Goal: Task Accomplishment & Management: Manage account settings

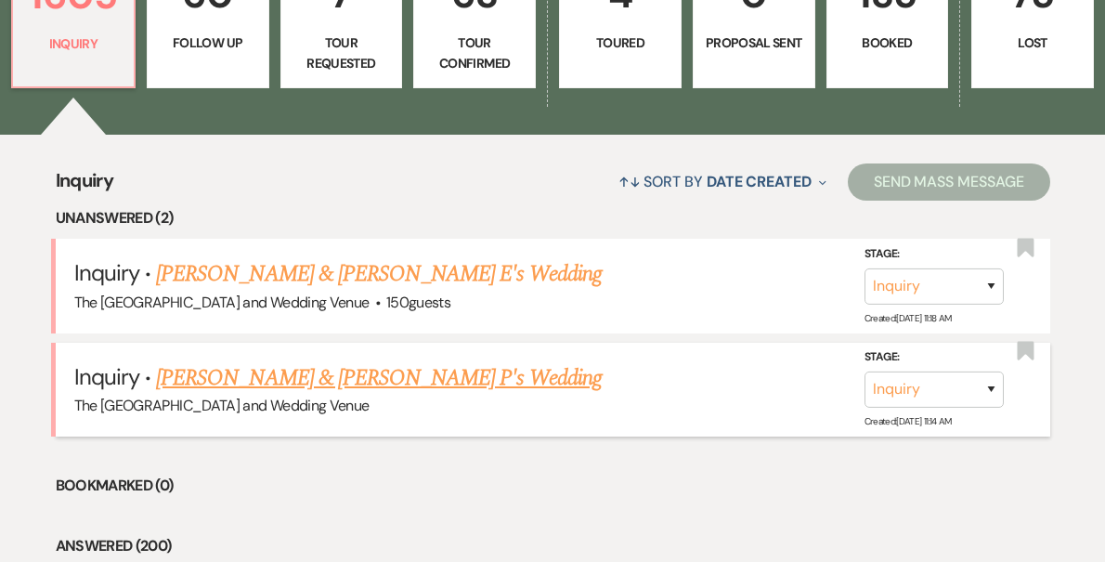
scroll to position [570, 0]
click at [346, 389] on link "[PERSON_NAME] & [PERSON_NAME] P's Wedding" at bounding box center [379, 377] width 446 height 33
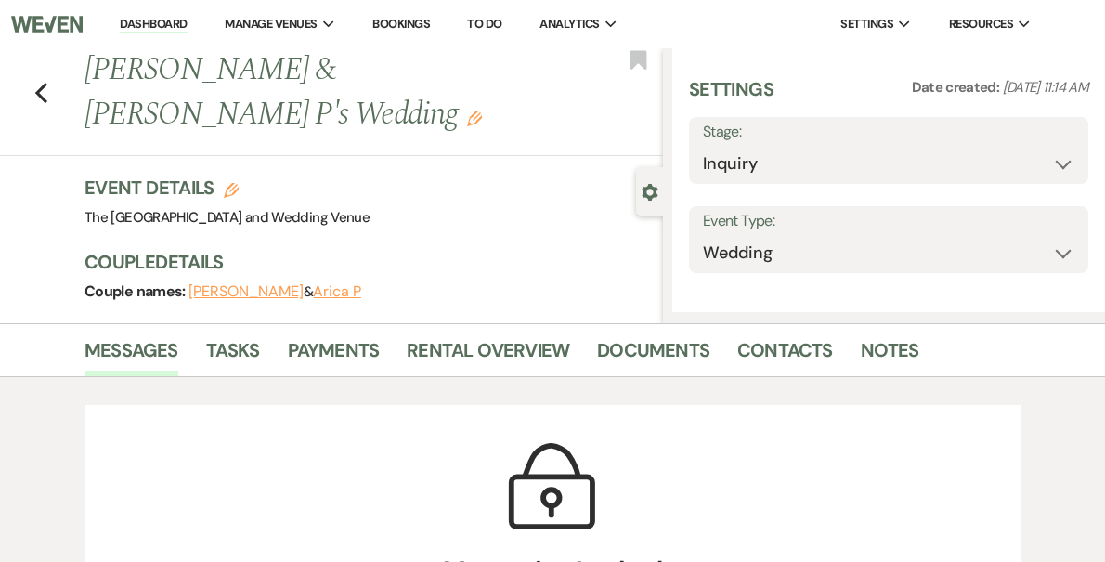
select select "17"
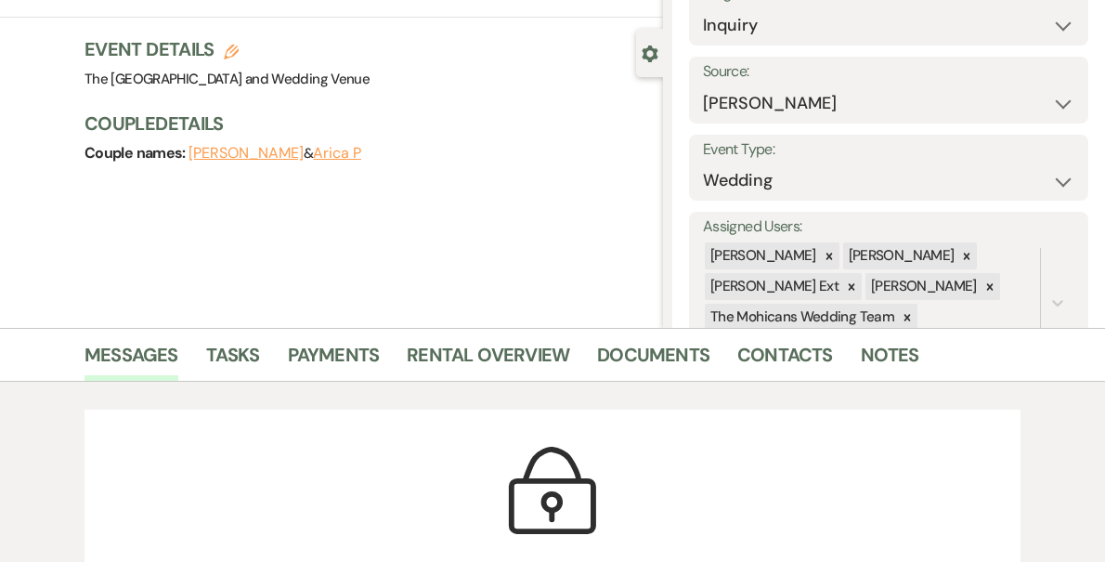
scroll to position [166, 0]
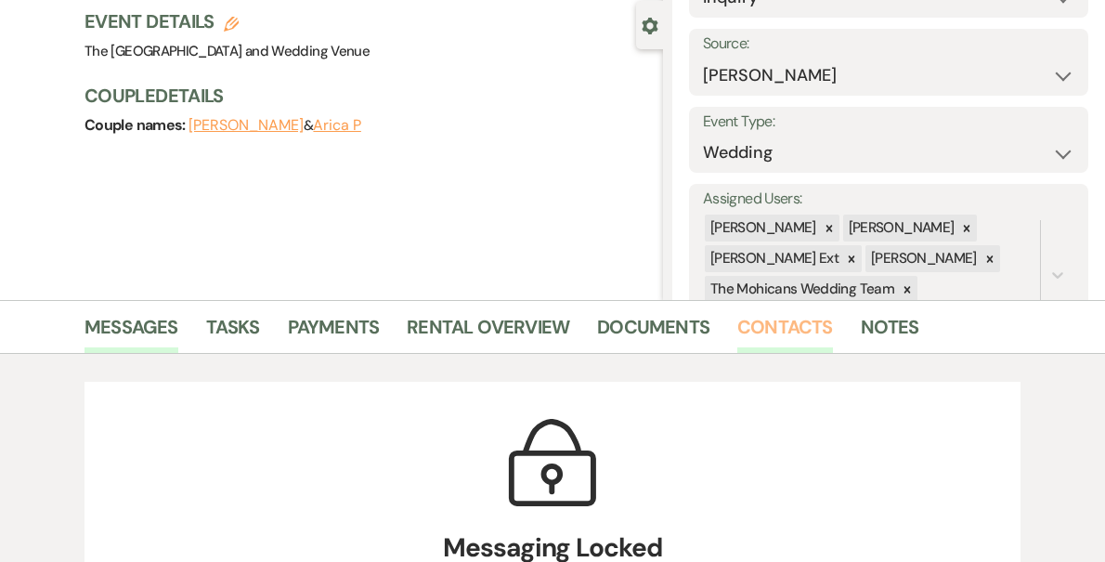
click at [760, 333] on link "Contacts" at bounding box center [786, 332] width 96 height 41
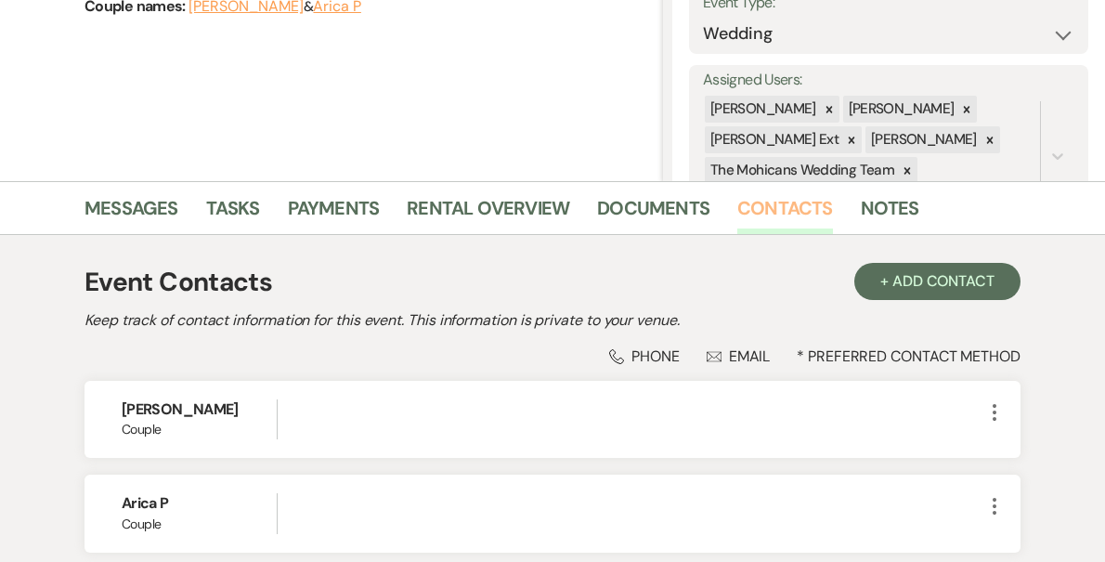
scroll to position [422, 0]
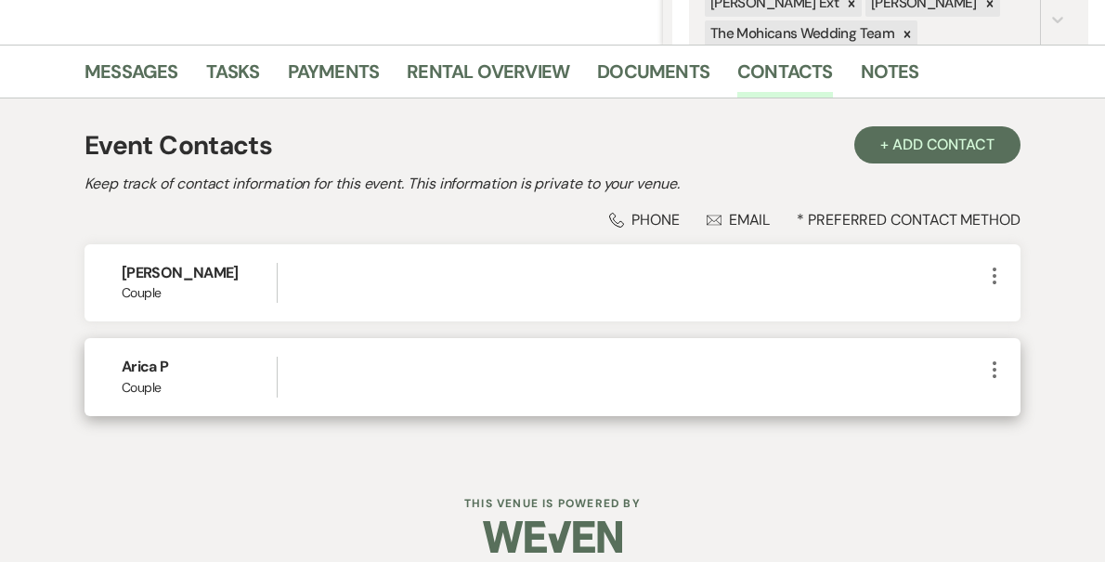
click at [995, 371] on use "button" at bounding box center [995, 369] width 4 height 17
click at [1000, 406] on button "Pencil Edit" at bounding box center [1039, 406] width 111 height 32
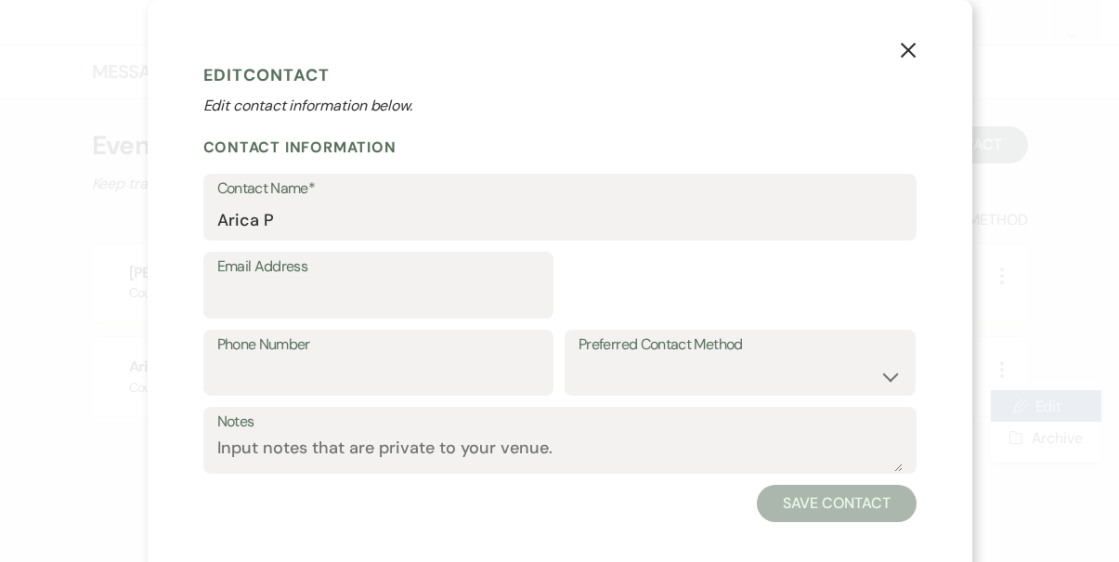
select select "1"
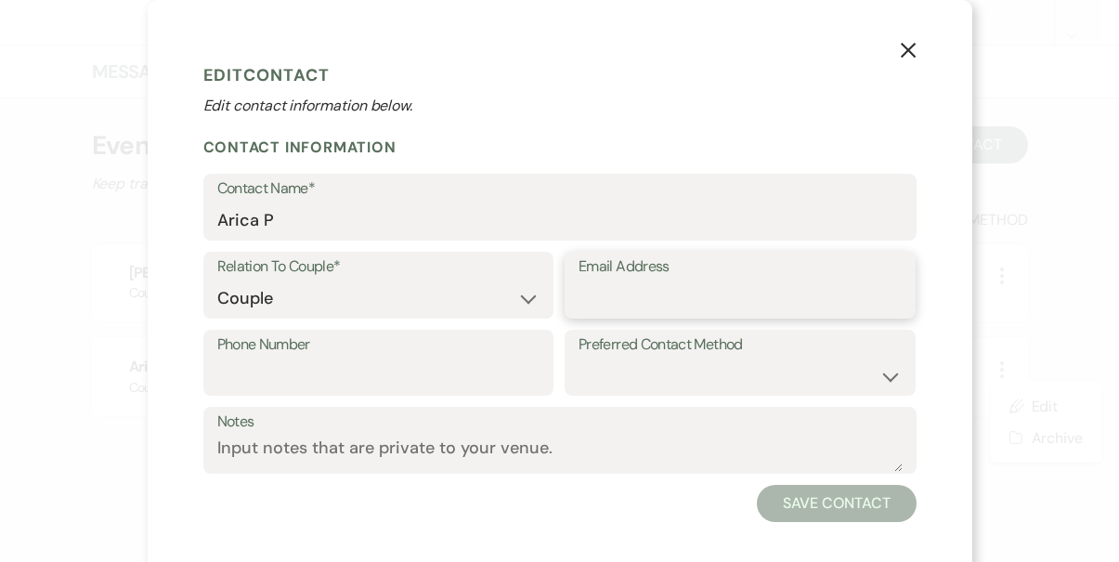
click at [670, 299] on input "Email Address" at bounding box center [740, 299] width 323 height 36
paste input "[EMAIL_ADDRESS][DOMAIN_NAME]"
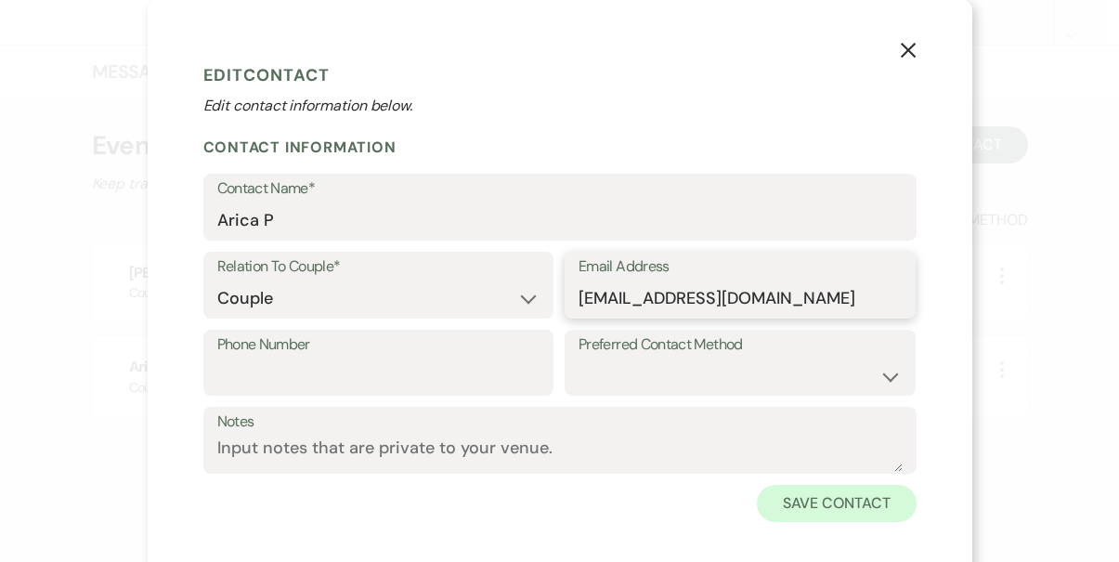
type input "[EMAIL_ADDRESS][DOMAIN_NAME]"
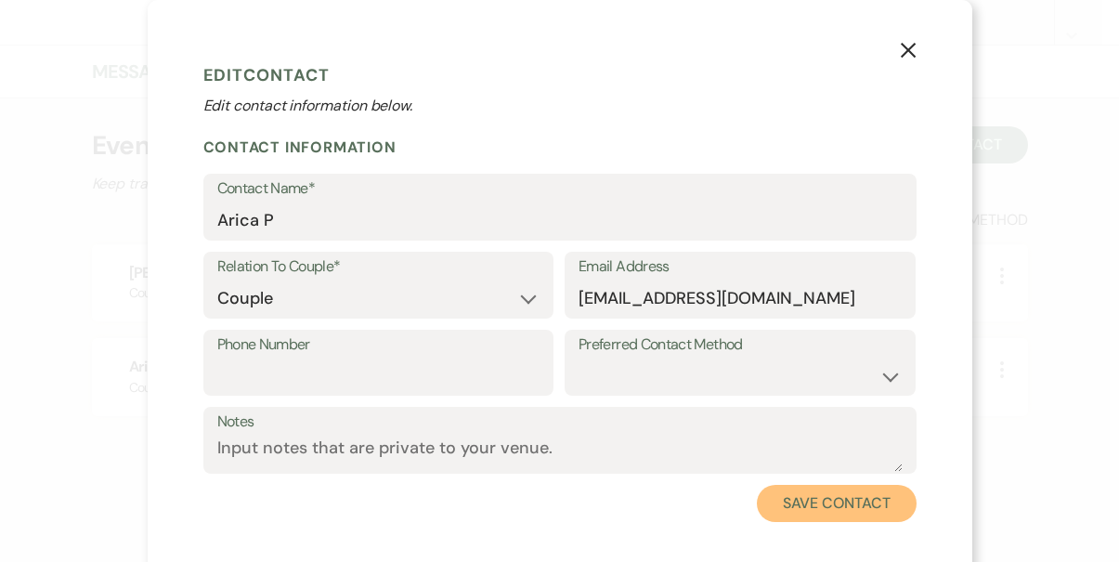
click at [794, 509] on button "Save Contact" at bounding box center [836, 503] width 159 height 37
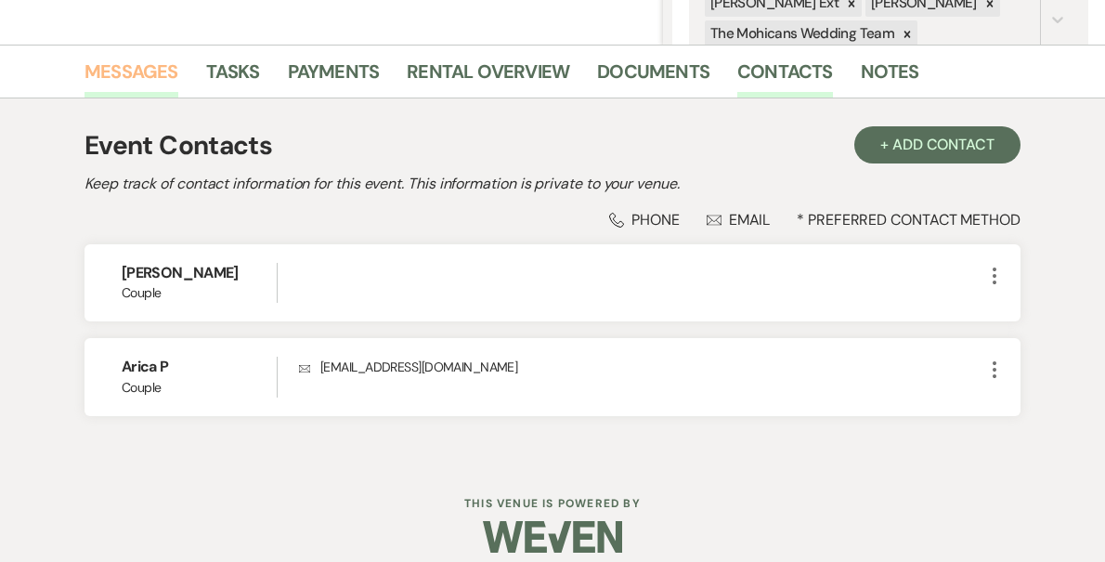
click at [155, 72] on link "Messages" at bounding box center [132, 77] width 94 height 41
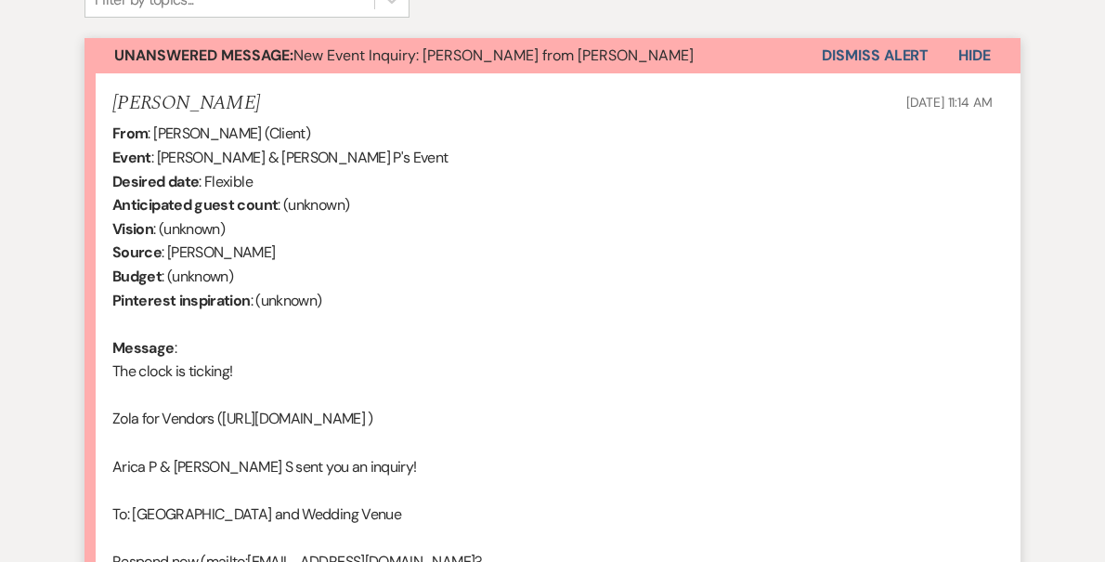
scroll to position [654, 0]
click at [862, 53] on button "Dismiss Alert" at bounding box center [875, 54] width 107 height 35
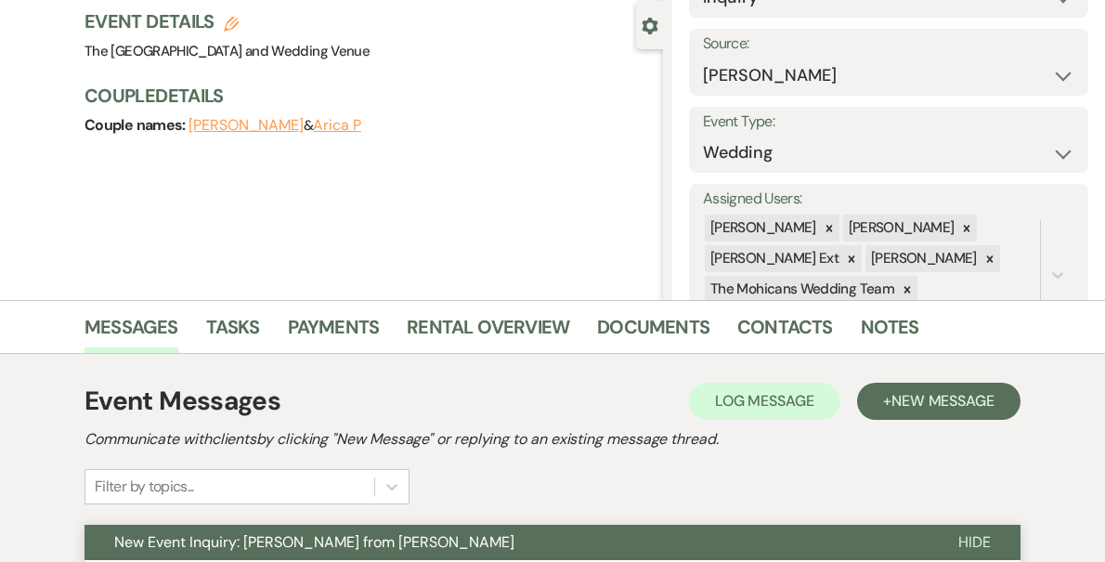
scroll to position [0, 0]
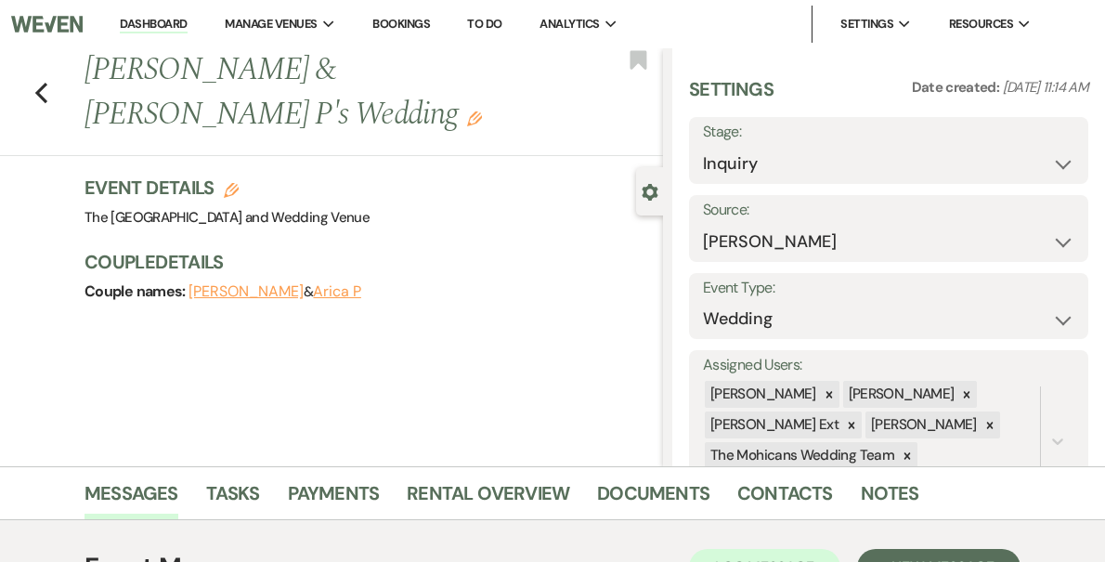
click at [187, 27] on link "Dashboard" at bounding box center [153, 25] width 67 height 18
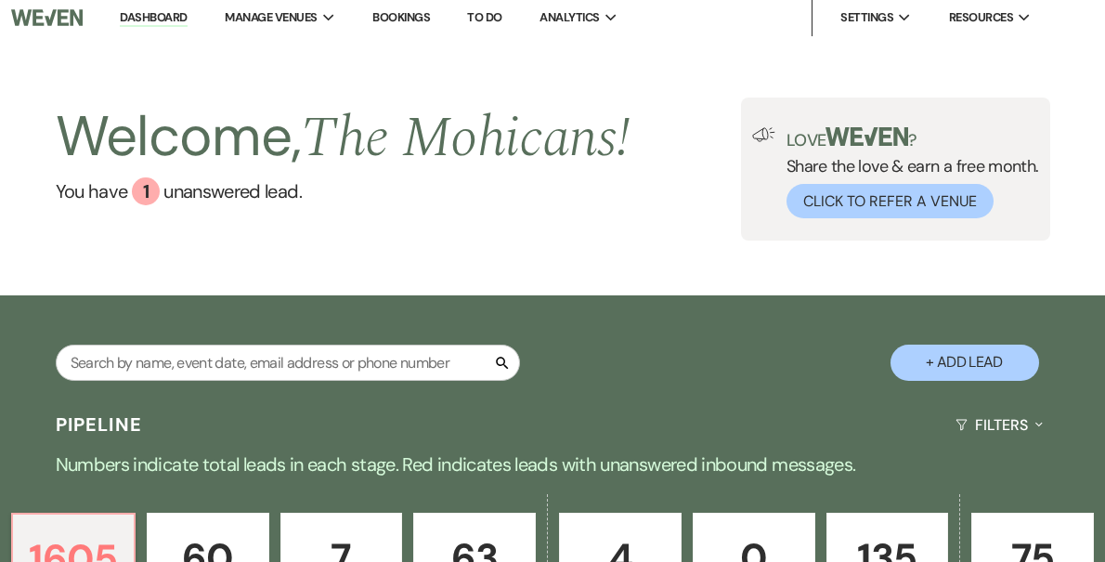
scroll to position [393, 0]
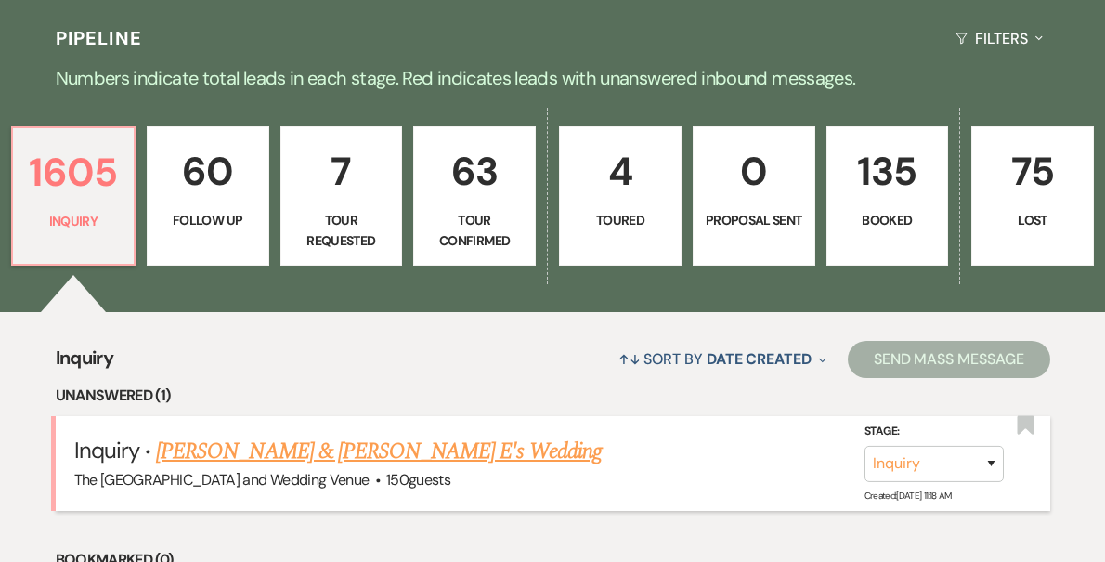
click at [327, 453] on link "[PERSON_NAME] & [PERSON_NAME] E's Wedding" at bounding box center [379, 451] width 446 height 33
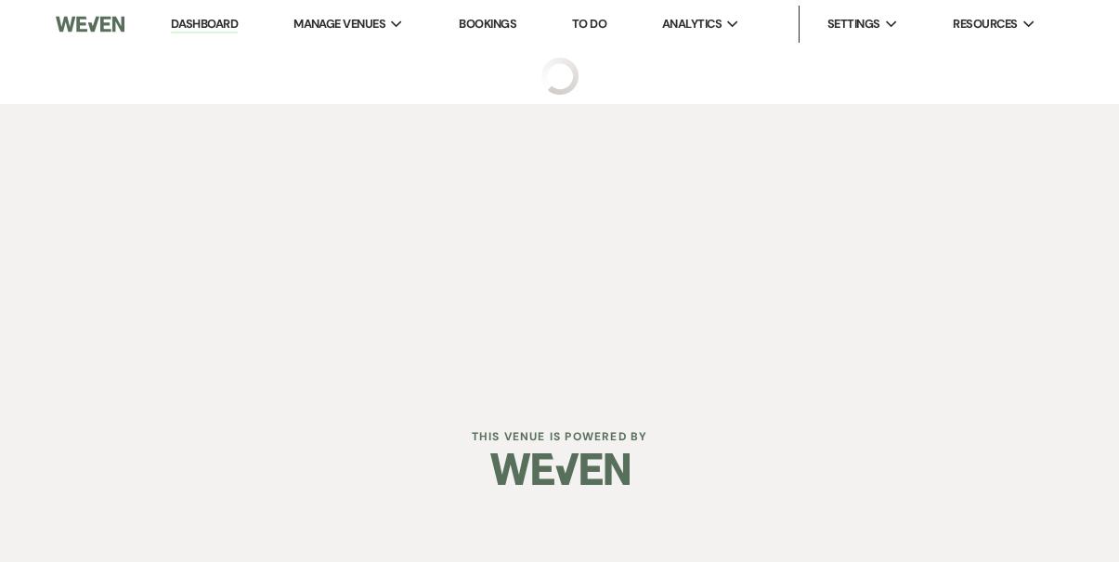
select select "17"
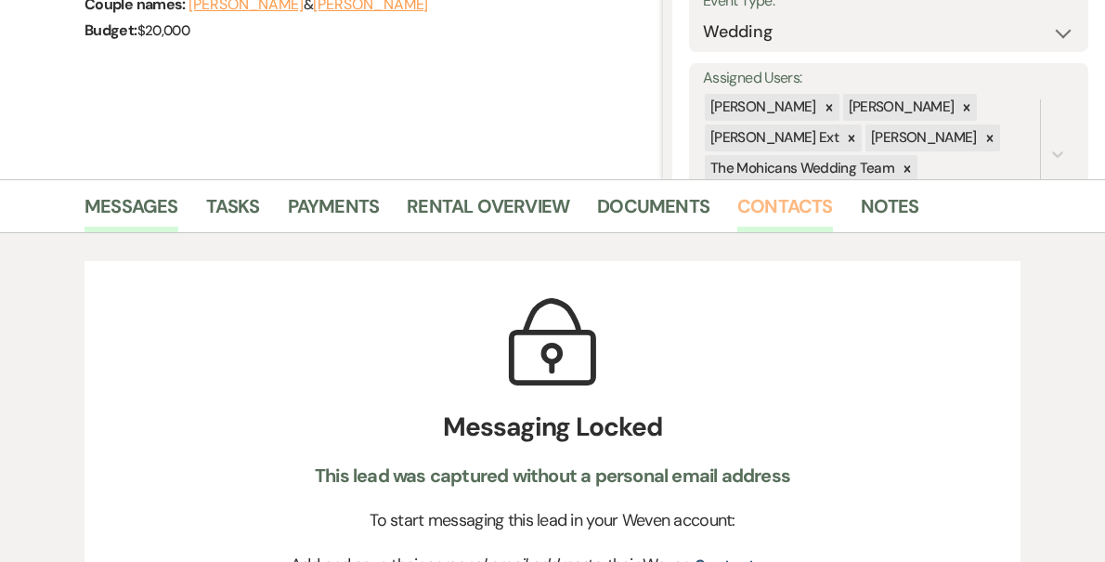
click at [772, 199] on link "Contacts" at bounding box center [786, 211] width 96 height 41
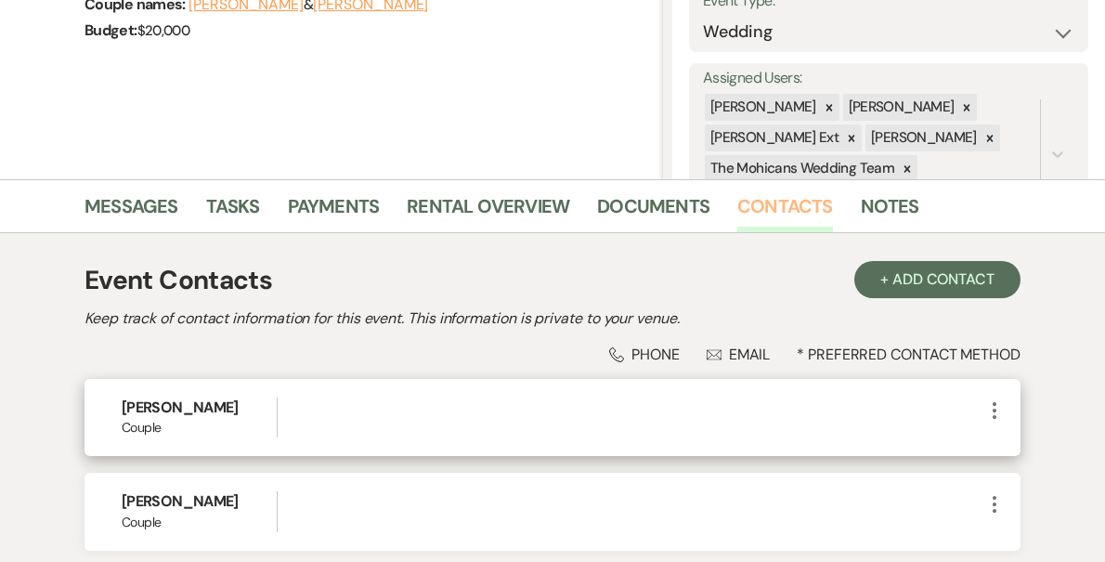
scroll to position [364, 0]
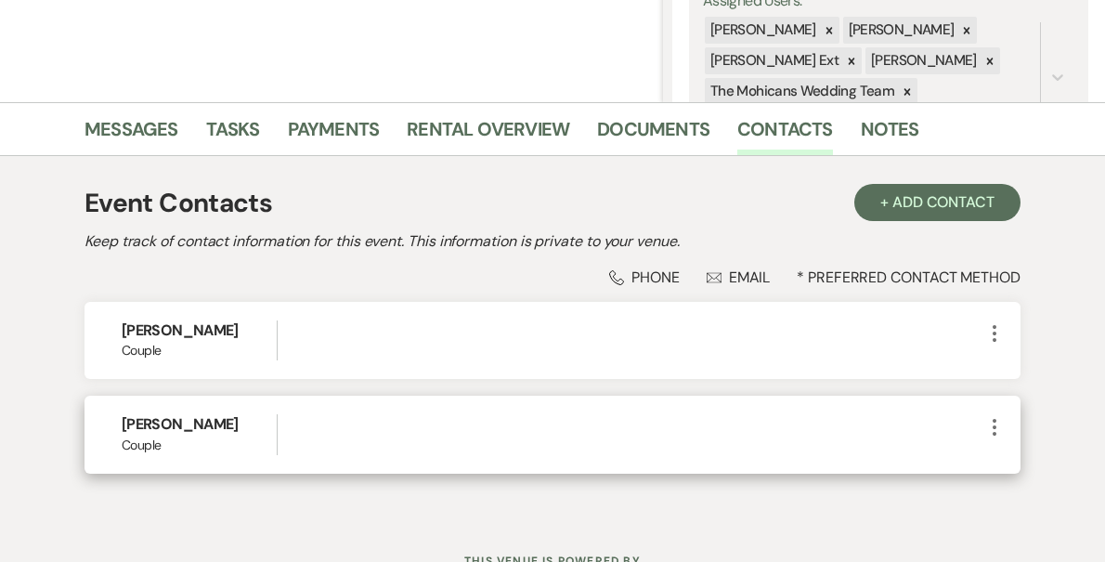
click at [994, 426] on use "button" at bounding box center [995, 427] width 4 height 17
click at [996, 462] on button "Pencil Edit" at bounding box center [1039, 464] width 111 height 32
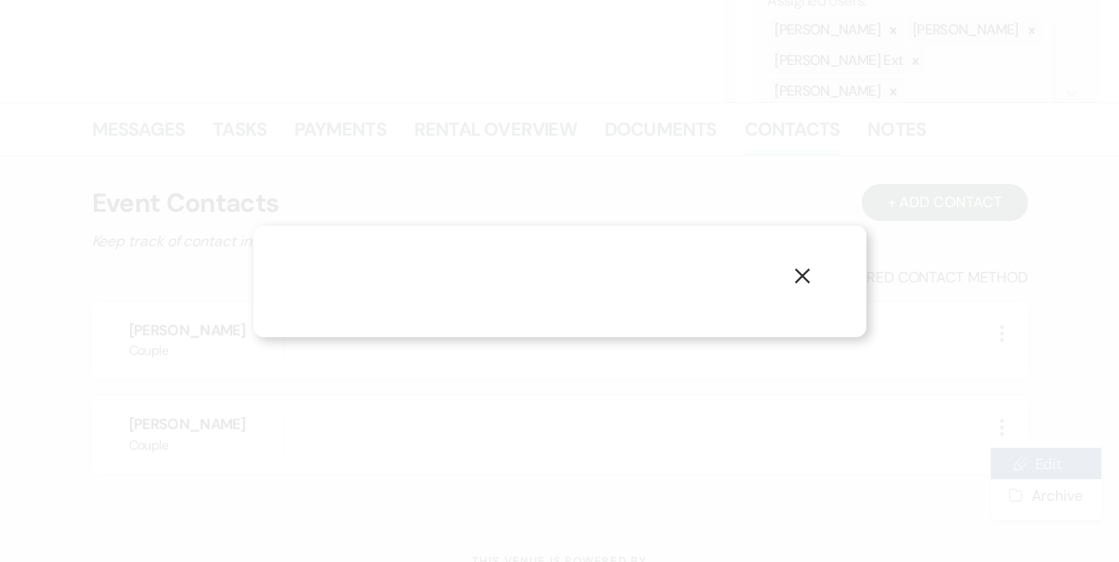
select select "1"
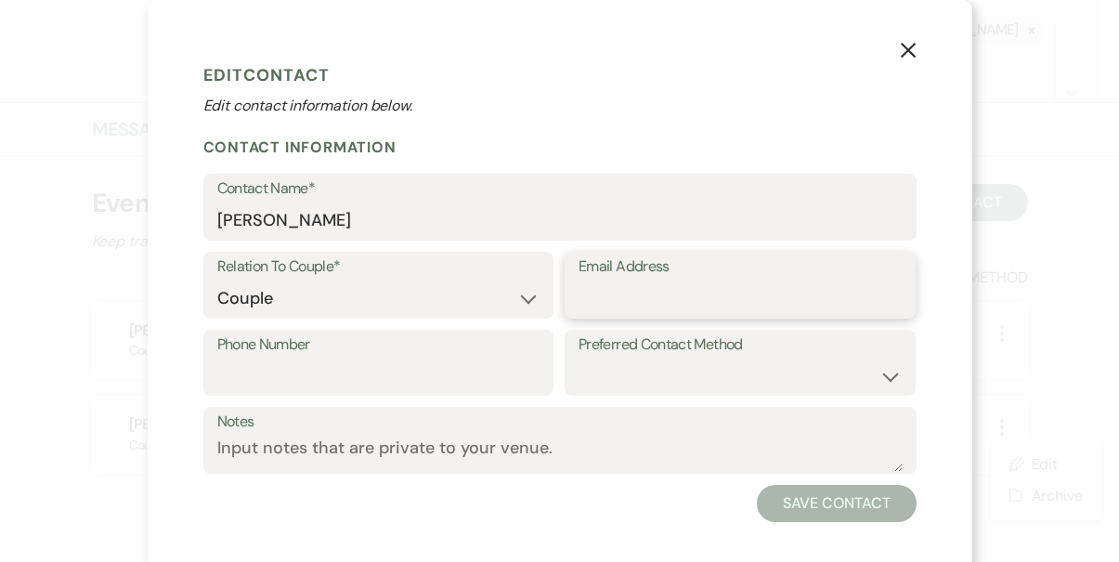
click at [704, 282] on input "Email Address" at bounding box center [740, 299] width 323 height 36
paste input "[EMAIL_ADDRESS][DOMAIN_NAME]"
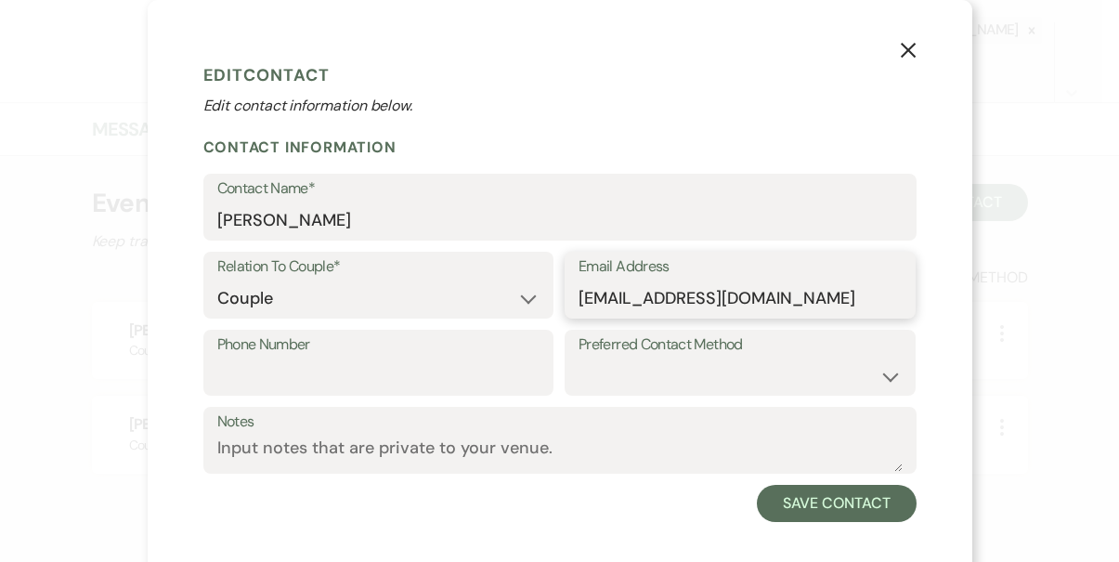
type input "[EMAIL_ADDRESS][DOMAIN_NAME]"
click at [479, 371] on input "Phone Number" at bounding box center [378, 376] width 323 height 36
paste input "[PHONE_NUMBER]"
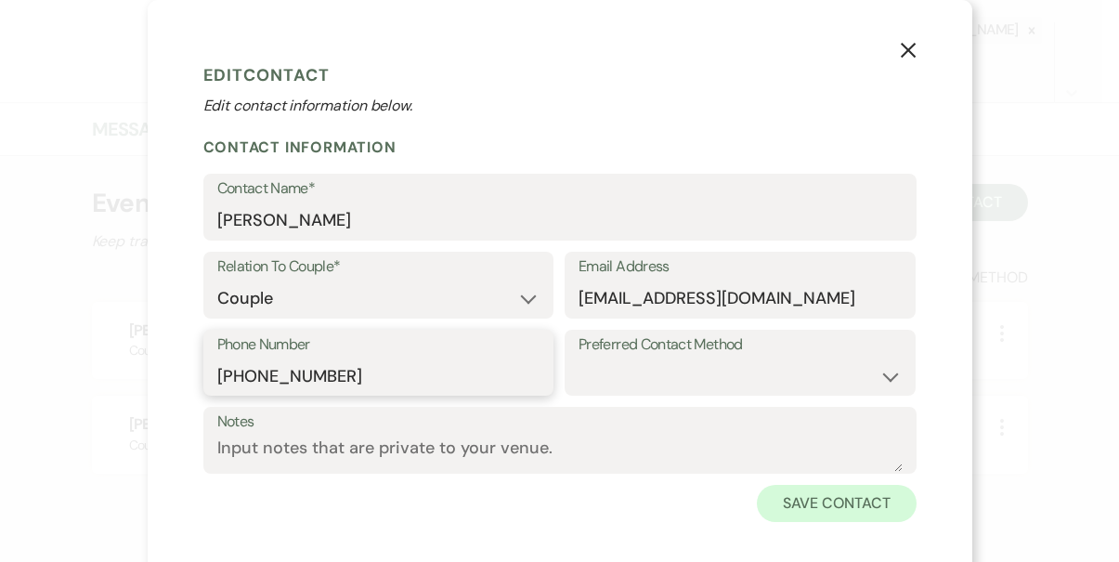
type input "[PHONE_NUMBER]"
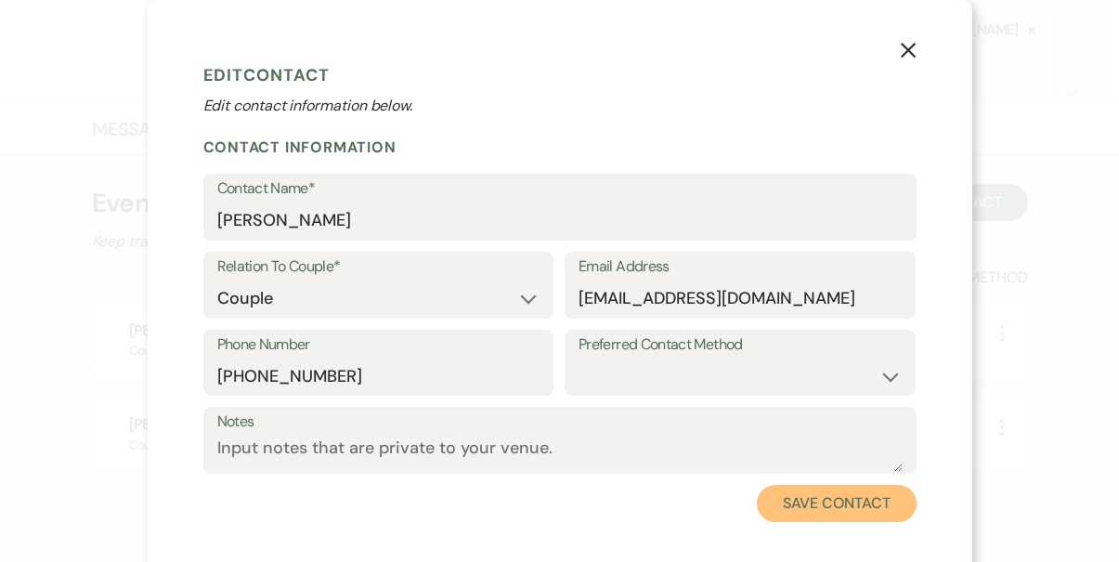
click at [777, 512] on button "Save Contact" at bounding box center [836, 503] width 159 height 37
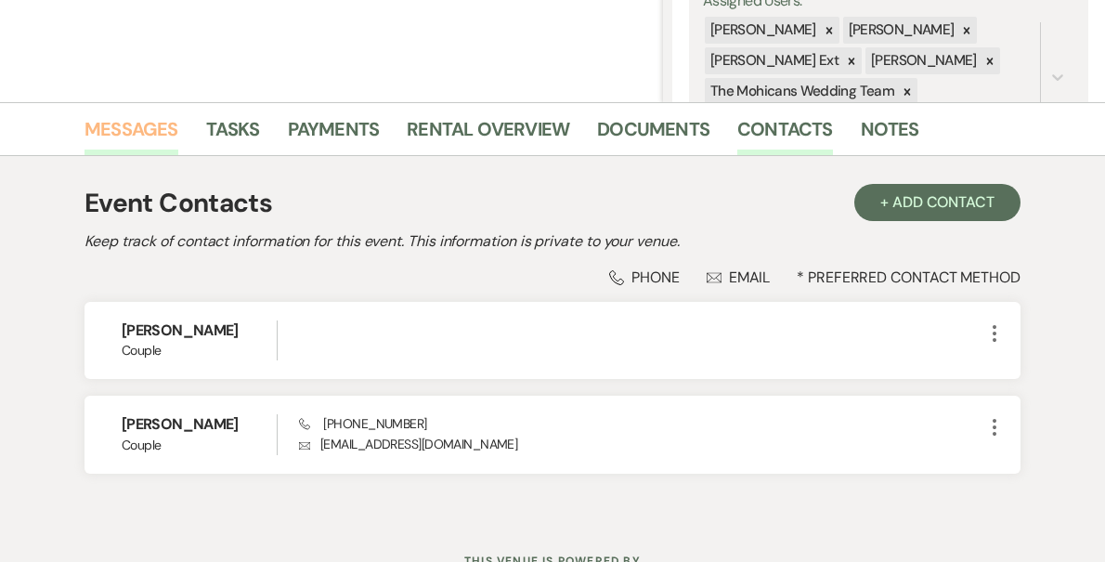
click at [138, 122] on link "Messages" at bounding box center [132, 134] width 94 height 41
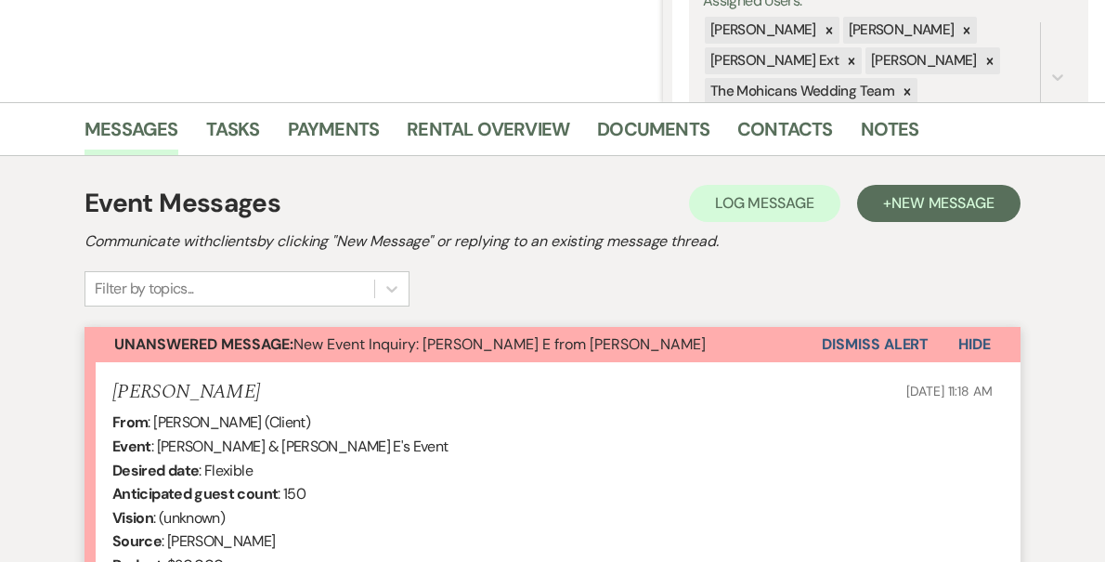
click at [828, 337] on button "Dismiss Alert" at bounding box center [875, 344] width 107 height 35
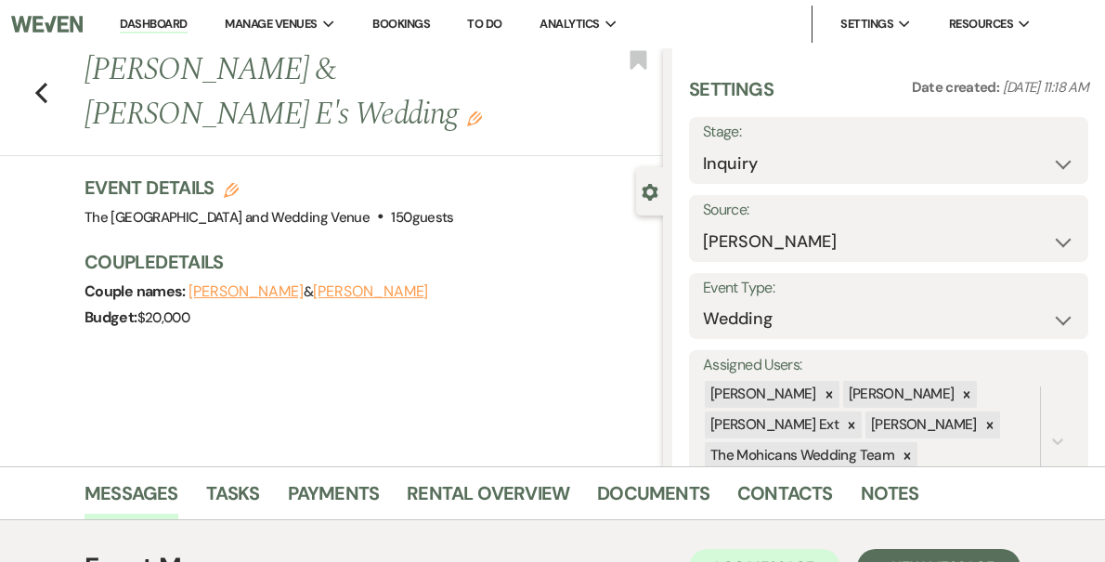
click at [187, 19] on link "Dashboard" at bounding box center [153, 25] width 67 height 18
